Goal: Task Accomplishment & Management: Complete application form

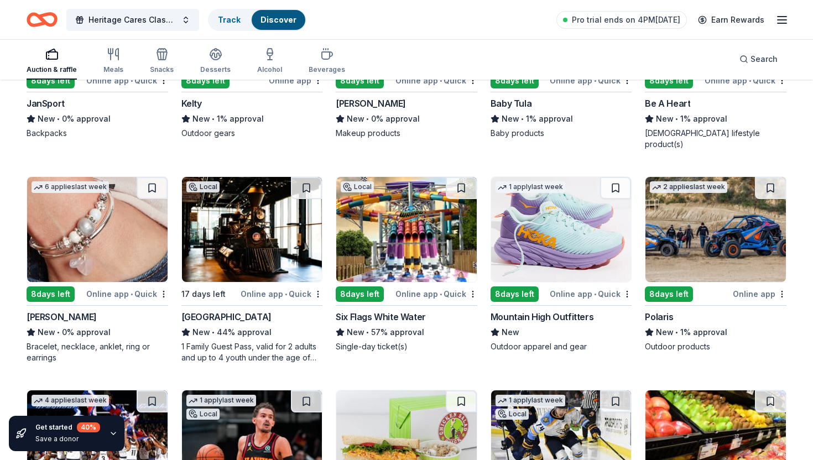
scroll to position [4660, 0]
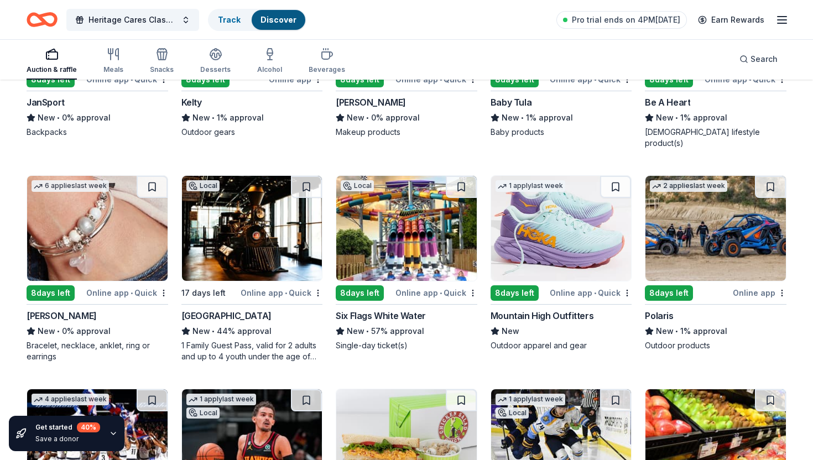
click at [144, 286] on div "Online app • Quick" at bounding box center [127, 293] width 82 height 14
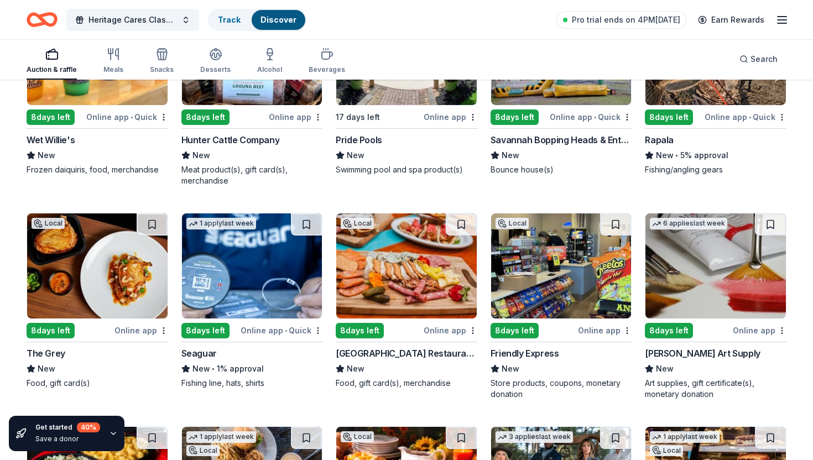
scroll to position [7558, 0]
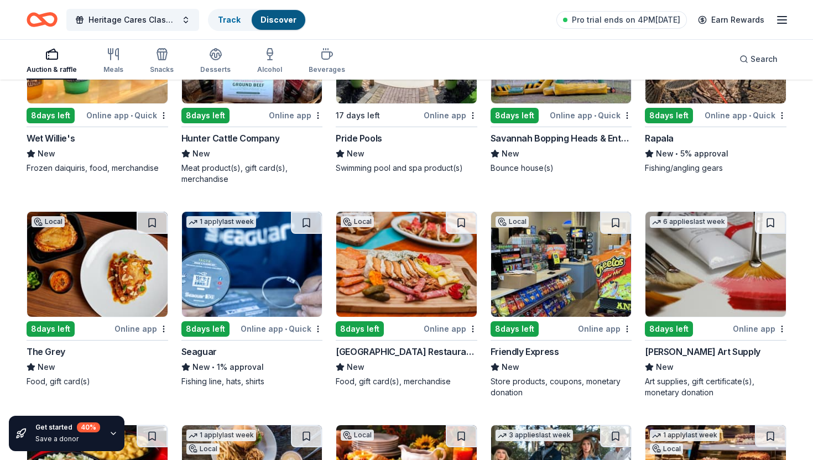
click at [445, 322] on div "Online app" at bounding box center [451, 329] width 54 height 14
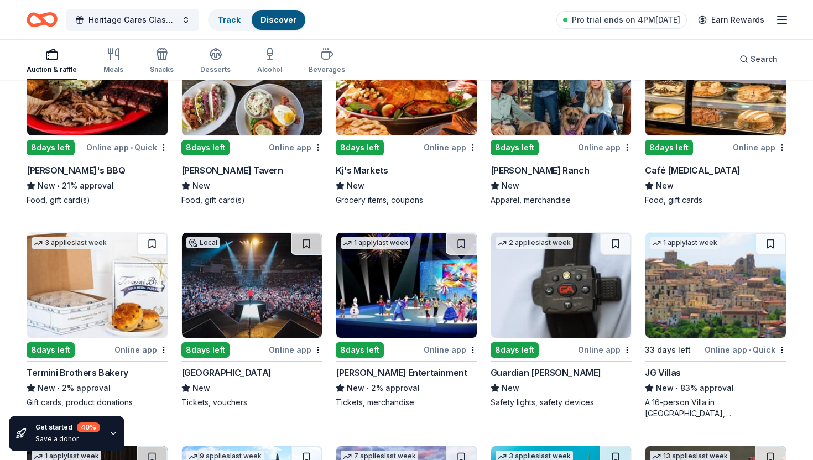
scroll to position [7962, 0]
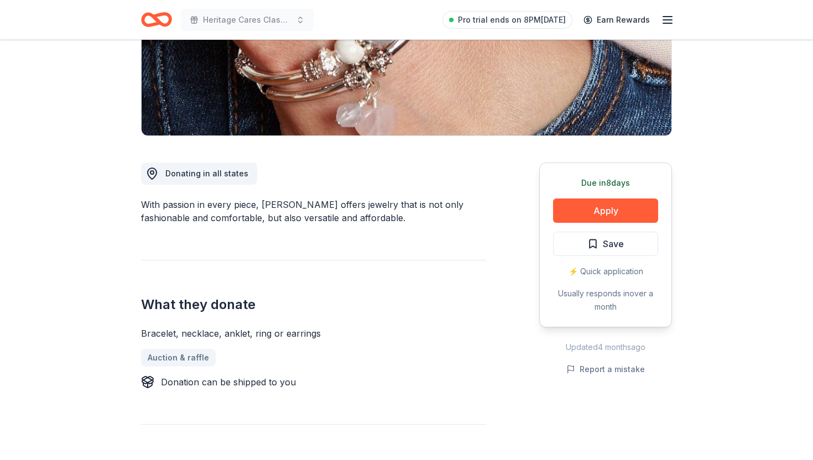
scroll to position [283, 0]
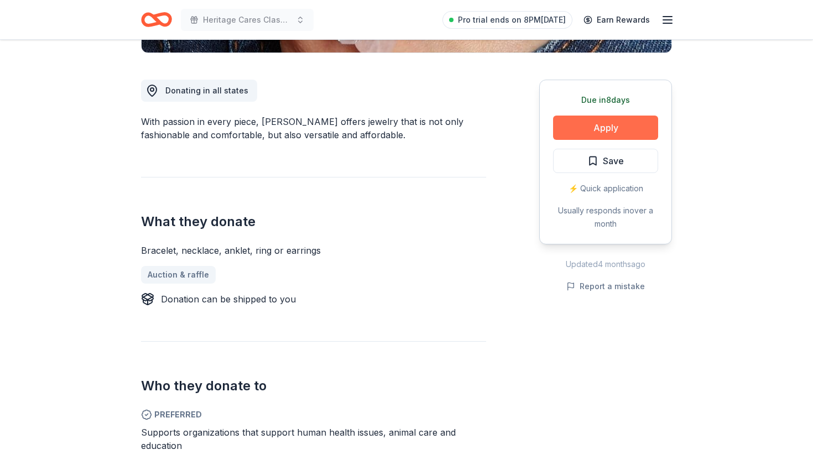
click at [583, 129] on button "Apply" at bounding box center [605, 128] width 105 height 24
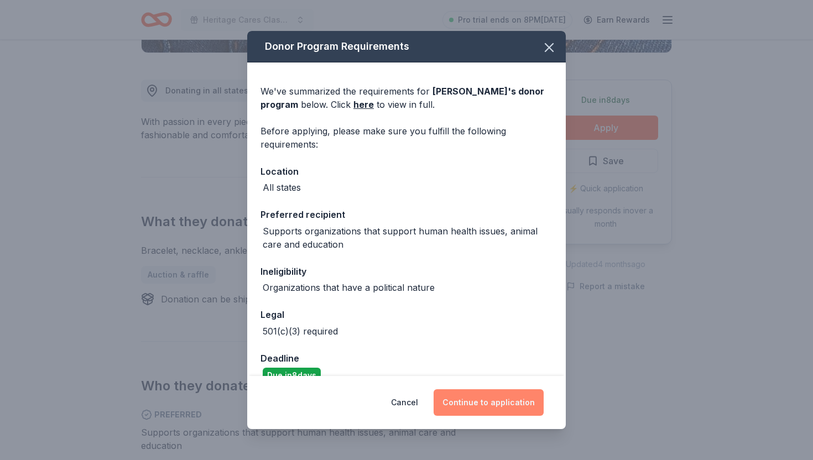
click at [477, 399] on button "Continue to application" at bounding box center [489, 402] width 110 height 27
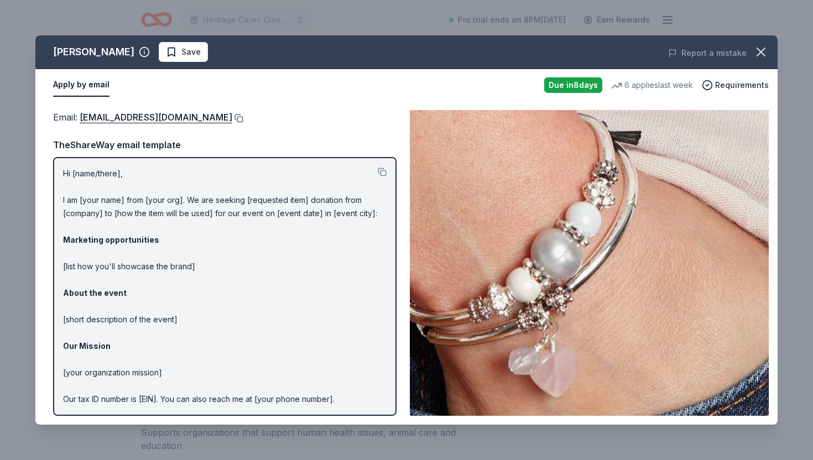
click at [232, 118] on button at bounding box center [237, 118] width 11 height 9
click at [762, 53] on icon "button" at bounding box center [761, 52] width 8 height 8
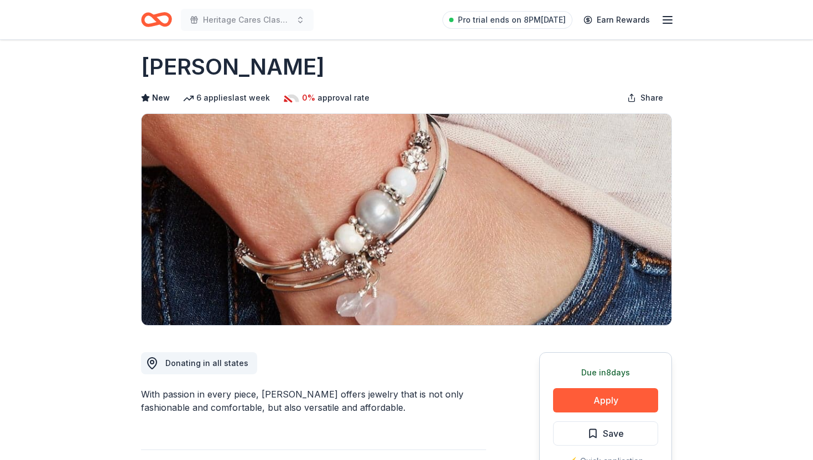
scroll to position [0, 0]
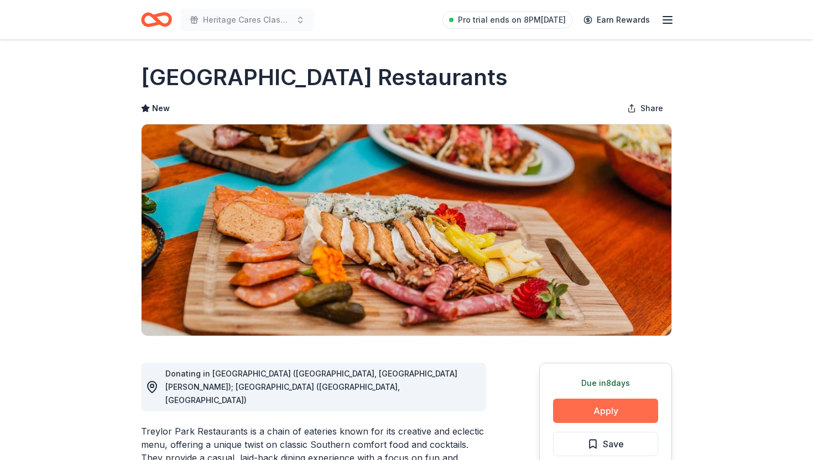
click at [578, 413] on button "Apply" at bounding box center [605, 411] width 105 height 24
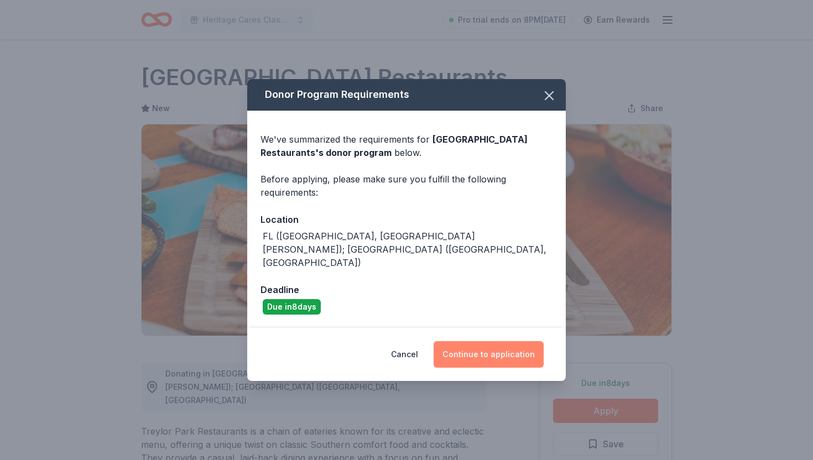
click at [488, 341] on button "Continue to application" at bounding box center [489, 354] width 110 height 27
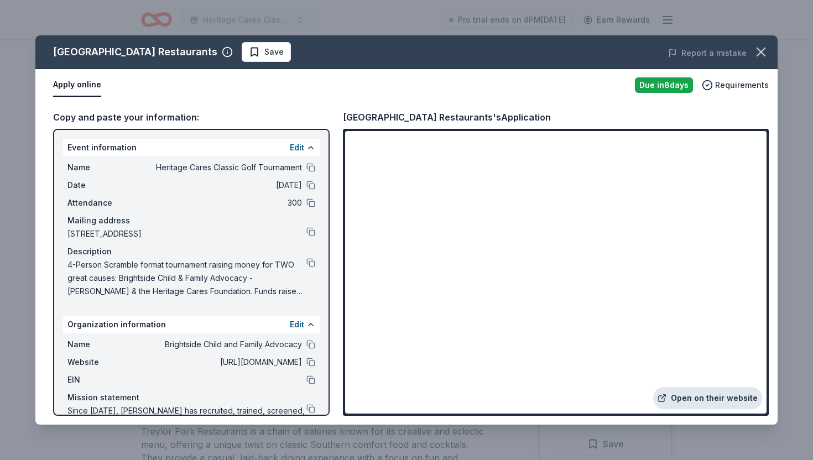
click at [685, 399] on link "Open on their website" at bounding box center [707, 398] width 109 height 22
click at [761, 49] on icon "button" at bounding box center [761, 51] width 15 height 15
